Goal: Information Seeking & Learning: Learn about a topic

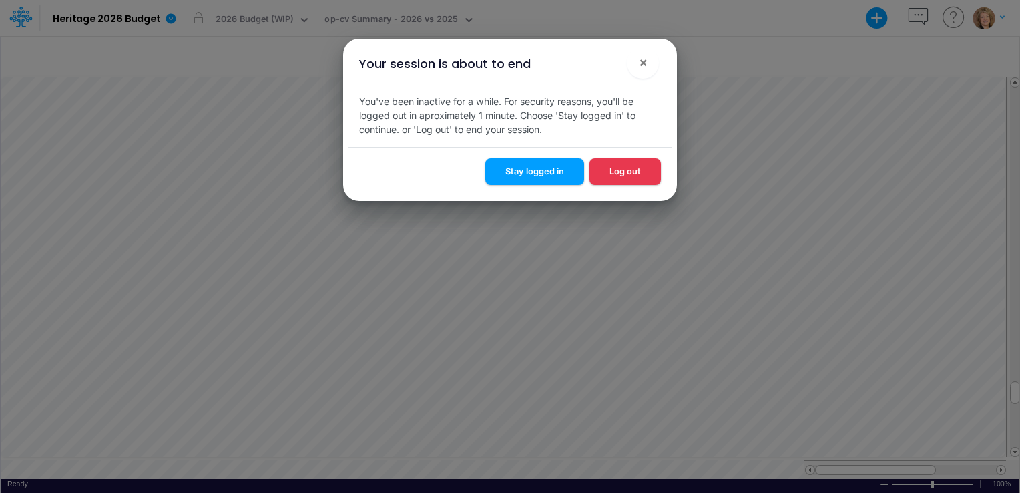
scroll to position [6, 0]
click at [534, 170] on button "Stay logged in" at bounding box center [535, 171] width 99 height 26
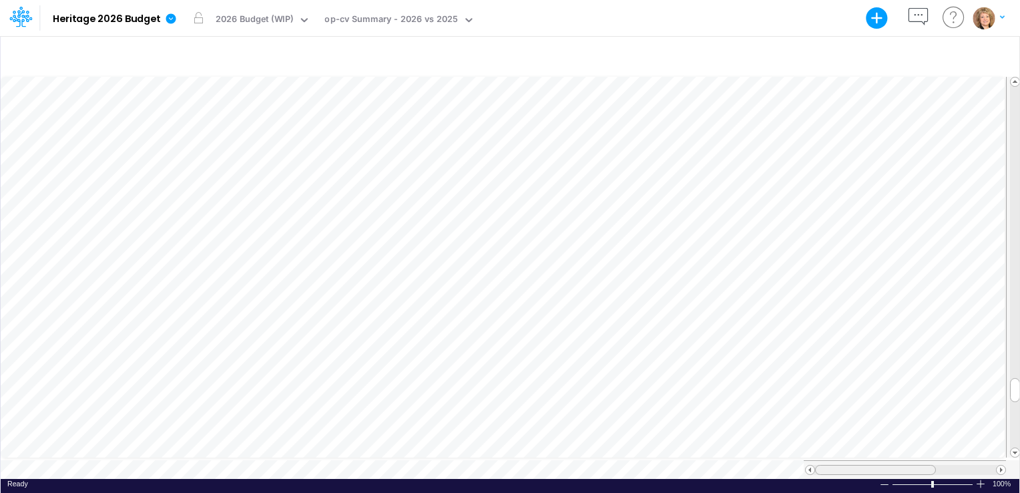
drag, startPoint x: 848, startPoint y: 463, endPoint x: 805, endPoint y: 455, distance: 43.5
click at [805, 460] on div at bounding box center [905, 469] width 202 height 19
